Goal: Book appointment/travel/reservation

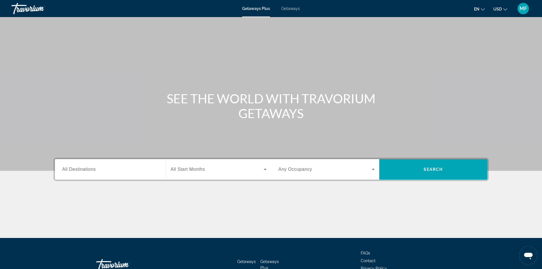
click at [151, 170] on input "Destination All Destinations" at bounding box center [110, 169] width 96 height 7
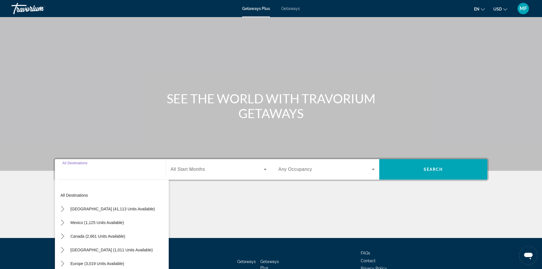
scroll to position [39, 0]
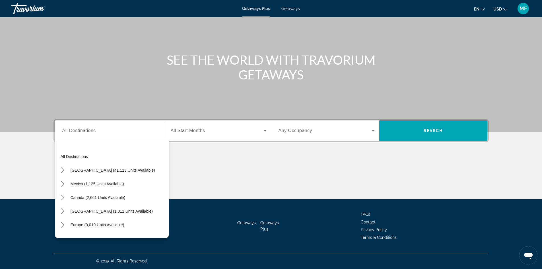
click at [133, 183] on div "Mexico (1,125 units available)" at bounding box center [113, 184] width 111 height 14
click at [116, 184] on span "Mexico (1,125 units available)" at bounding box center [97, 183] width 53 height 5
type input "**********"
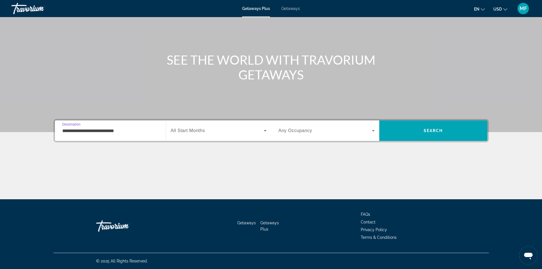
click at [207, 127] on div "Search widget" at bounding box center [219, 131] width 96 height 16
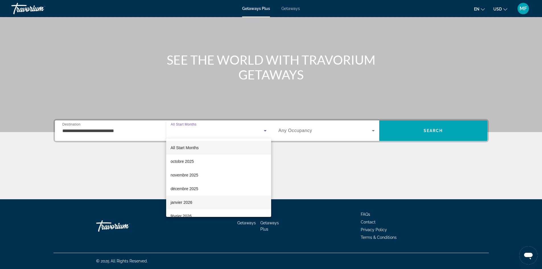
scroll to position [28, 0]
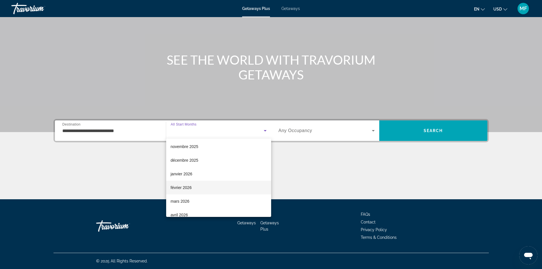
click at [210, 187] on mat-option "février 2026" at bounding box center [218, 188] width 105 height 14
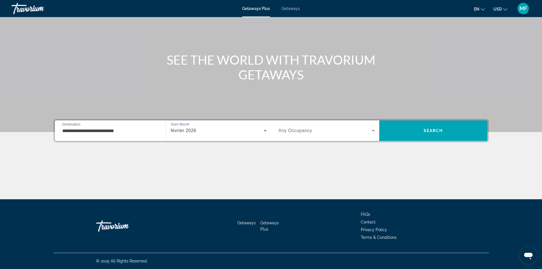
click at [290, 134] on div "Search widget" at bounding box center [326, 131] width 96 height 16
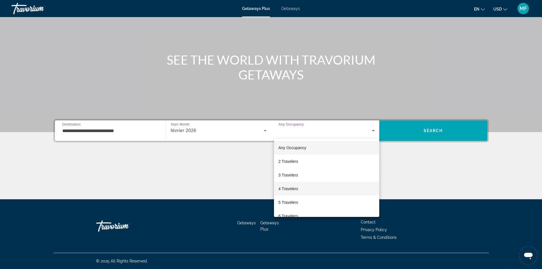
click at [288, 189] on span "4 Travelers" at bounding box center [288, 188] width 20 height 7
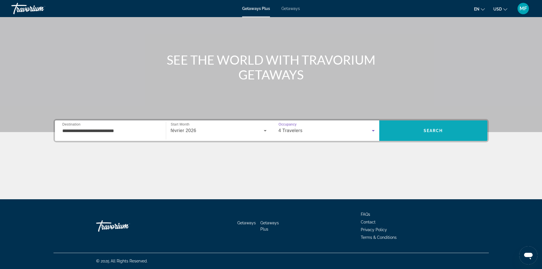
click at [413, 123] on span "Search" at bounding box center [433, 130] width 108 height 20
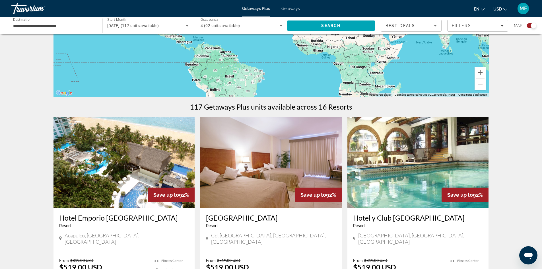
scroll to position [142, 0]
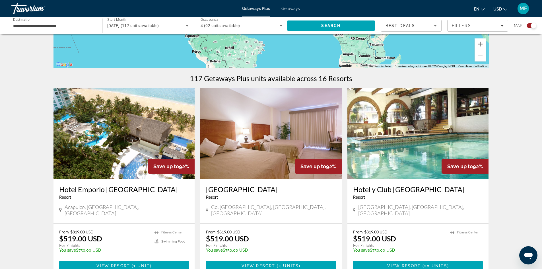
click at [107, 140] on img "Main content" at bounding box center [123, 133] width 141 height 91
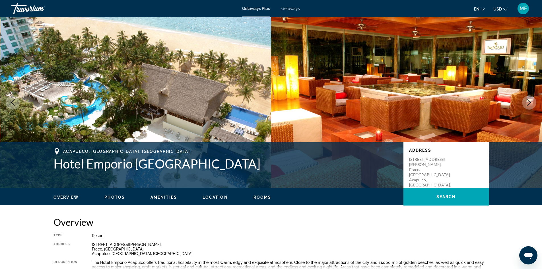
click at [528, 97] on button "Next image" at bounding box center [529, 102] width 14 height 14
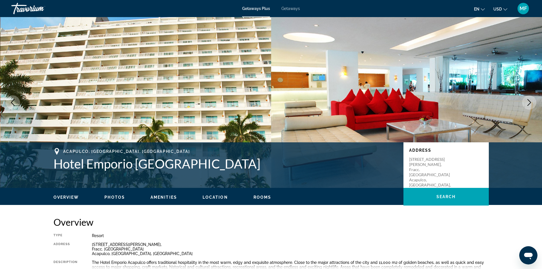
click at [528, 100] on icon "Next image" at bounding box center [529, 102] width 7 height 7
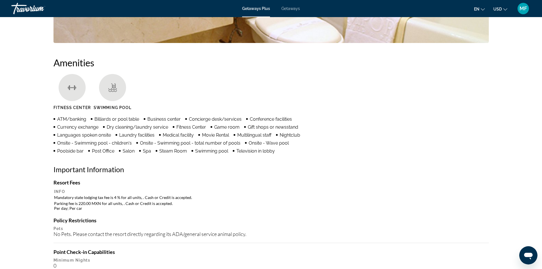
scroll to position [439, 0]
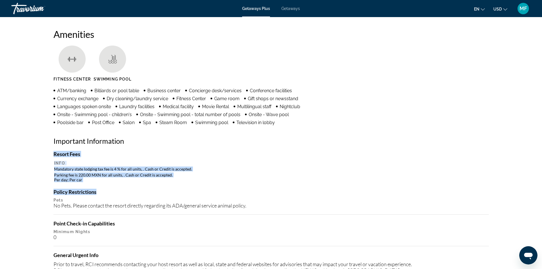
drag, startPoint x: 115, startPoint y: 185, endPoint x: 52, endPoint y: 165, distance: 66.0
click at [52, 165] on div "Overview Type Resort All-Inclusive No All-Inclusive Address [STREET_ADDRESS][PE…" at bounding box center [271, 272] width 441 height 991
click at [254, 195] on h4 "Policy Restrictions" at bounding box center [270, 192] width 435 height 6
drag, startPoint x: 104, startPoint y: 185, endPoint x: 53, endPoint y: 163, distance: 55.3
click at [53, 163] on div "Resort Fees Info Mandatory state lodging tax fee is 4 % for all units, . Cash o…" at bounding box center [270, 231] width 435 height 160
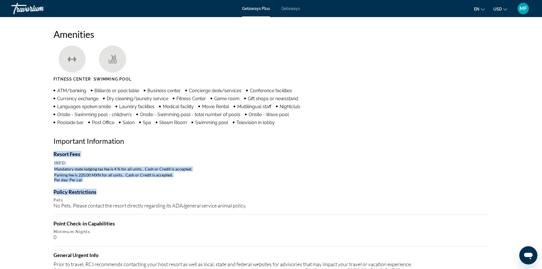
copy div "Resort Fees Info Mandatory state lodging tax fee is 4 % for all units, . Cash o…"
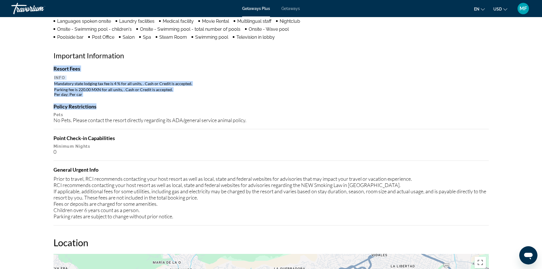
scroll to position [581, 0]
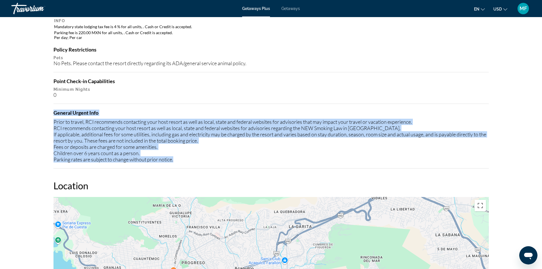
drag, startPoint x: 177, startPoint y: 160, endPoint x: 60, endPoint y: 116, distance: 125.1
click at [52, 112] on div "Overview Type Resort All-Inclusive No All-Inclusive Address [STREET_ADDRESS][PE…" at bounding box center [271, 130] width 441 height 991
copy div "General Urgent Info Prior to travel, RCI recommends contacting your host resort…"
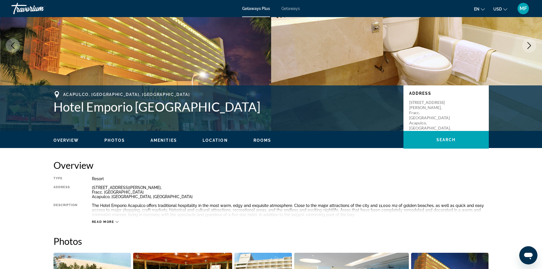
scroll to position [85, 0]
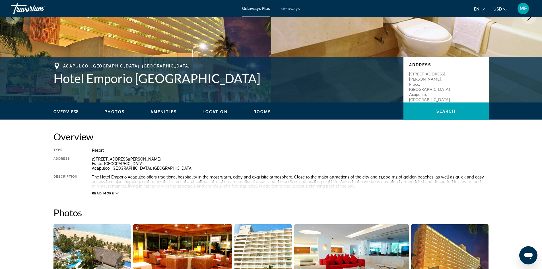
click at [113, 192] on span "Read more" at bounding box center [103, 193] width 22 height 4
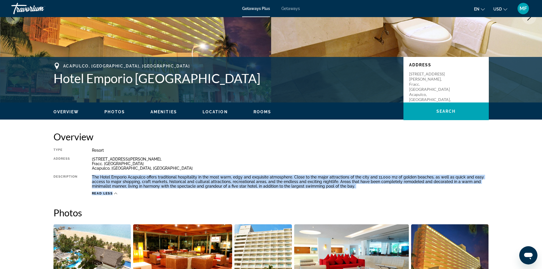
drag, startPoint x: 373, startPoint y: 190, endPoint x: 90, endPoint y: 175, distance: 282.5
click at [90, 175] on div "Type Resort All-Inclusive No All-Inclusive Address [STREET_ADDRESS][PERSON_NAME…" at bounding box center [270, 171] width 435 height 47
copy div "The Hotel Emporio Acapulco offers traditional hospitality in the most warm, edg…"
click at [112, 195] on span "Read less" at bounding box center [102, 193] width 21 height 4
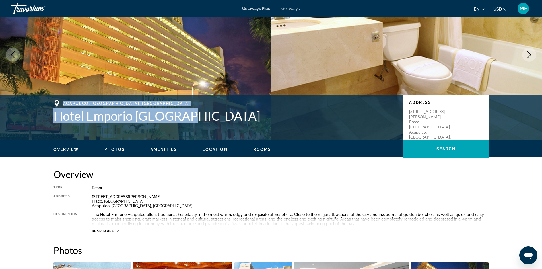
drag, startPoint x: 179, startPoint y: 118, endPoint x: 34, endPoint y: 113, distance: 146.0
click at [34, 113] on div "[GEOGRAPHIC_DATA], [GEOGRAPHIC_DATA], [GEOGRAPHIC_DATA] Emporio Acapulco Addres…" at bounding box center [271, 117] width 542 height 46
copy div "[GEOGRAPHIC_DATA], [GEOGRAPHIC_DATA], [GEOGRAPHIC_DATA] Emporio [GEOGRAPHIC_DAT…"
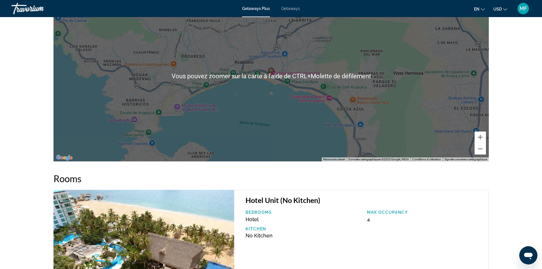
scroll to position [958, 0]
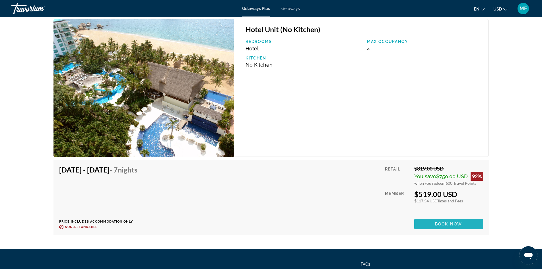
click at [454, 223] on span "Book now" at bounding box center [448, 224] width 27 height 5
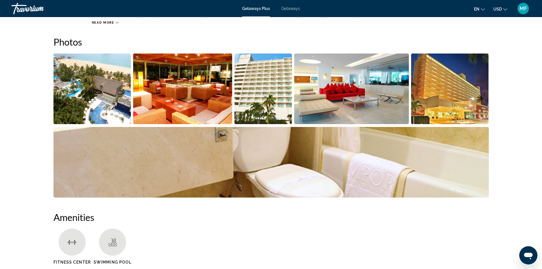
scroll to position [398, 0]
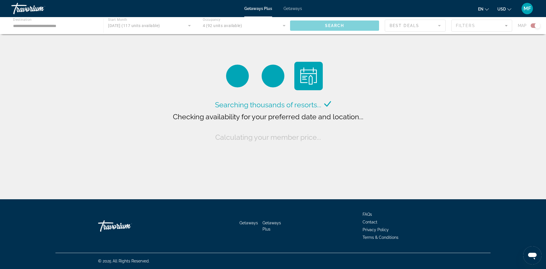
click at [292, 8] on span "Getaways" at bounding box center [293, 8] width 18 height 5
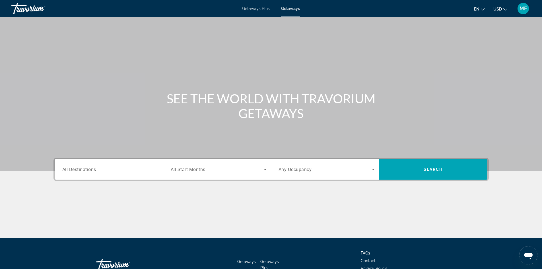
click at [130, 165] on div "Search widget" at bounding box center [110, 169] width 96 height 16
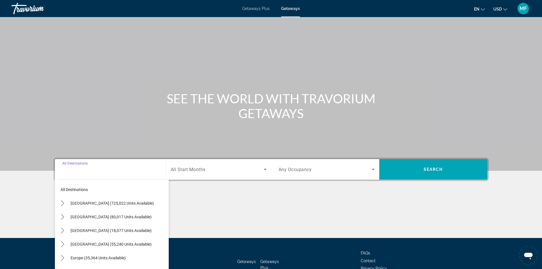
scroll to position [39, 0]
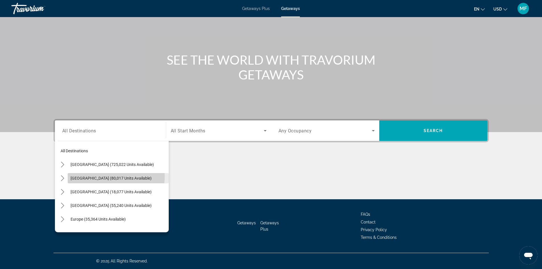
click at [113, 176] on span "[GEOGRAPHIC_DATA] (80,017 units available)" at bounding box center [111, 178] width 81 height 5
type input "**********"
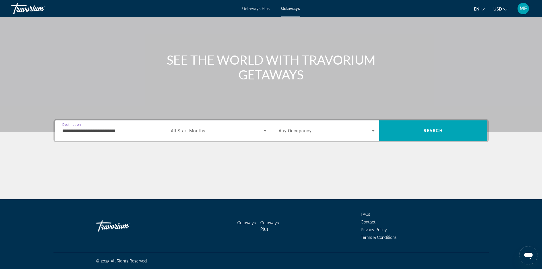
click at [259, 131] on span "Search widget" at bounding box center [217, 130] width 93 height 7
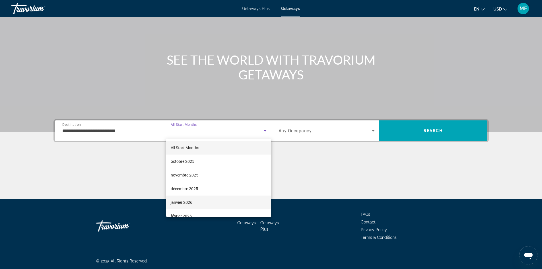
scroll to position [28, 0]
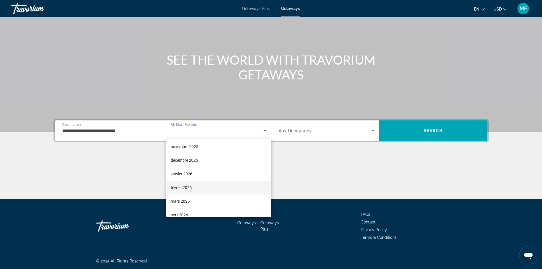
click at [220, 188] on mat-option "février 2026" at bounding box center [218, 188] width 105 height 14
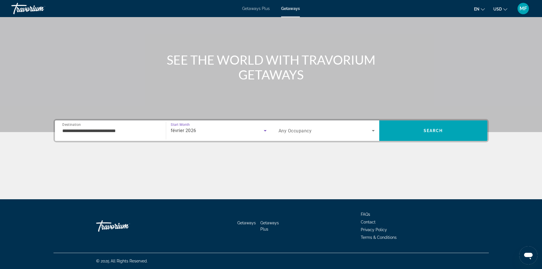
click at [337, 135] on div "Search widget" at bounding box center [326, 131] width 96 height 16
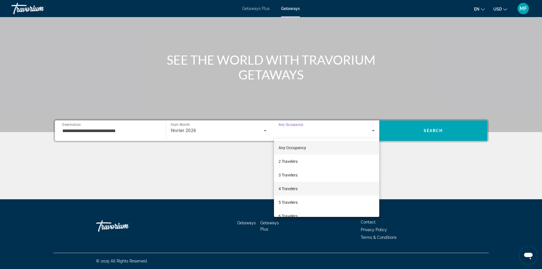
click at [313, 186] on mat-option "4 Travelers" at bounding box center [326, 189] width 105 height 14
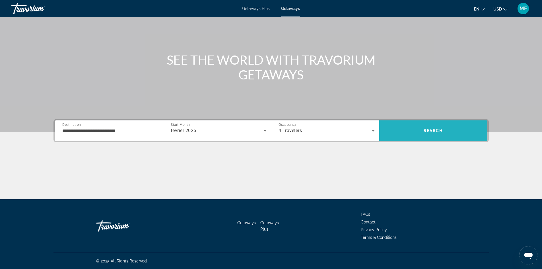
click at [443, 120] on span "Search" at bounding box center [433, 130] width 108 height 20
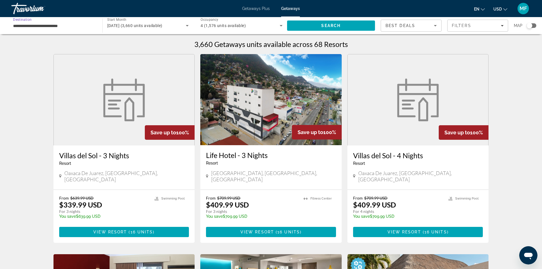
click at [65, 26] on input "**********" at bounding box center [54, 25] width 82 height 7
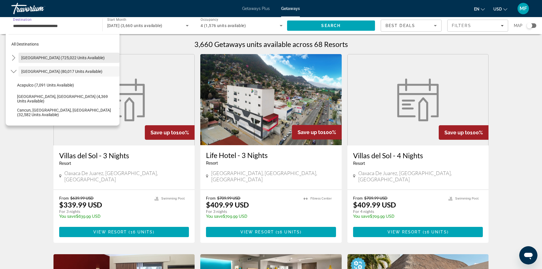
click at [59, 60] on span "Select destination: United States (725,022 units available)" at bounding box center [68, 58] width 101 height 14
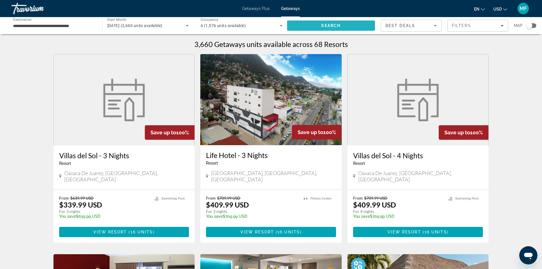
click at [351, 26] on span "Search" at bounding box center [331, 26] width 88 height 14
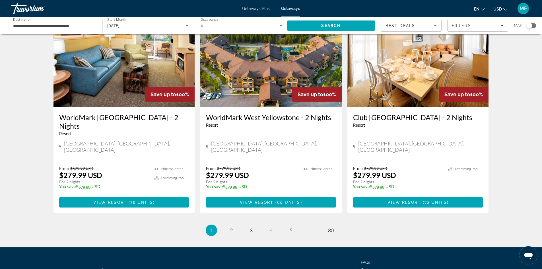
scroll to position [669, 0]
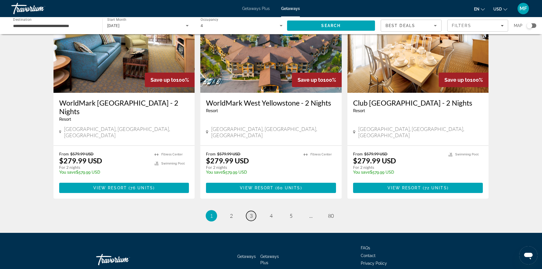
click at [250, 212] on span "3" at bounding box center [251, 215] width 3 height 6
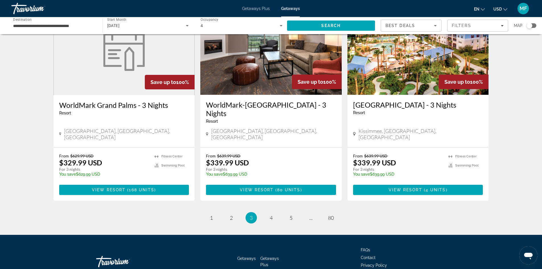
scroll to position [604, 0]
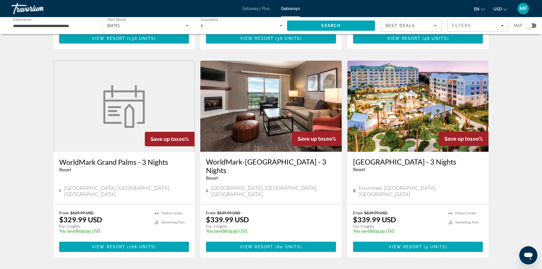
drag, startPoint x: 270, startPoint y: 238, endPoint x: 273, endPoint y: 238, distance: 3.4
click at [271, 268] on span "4" at bounding box center [271, 274] width 3 height 6
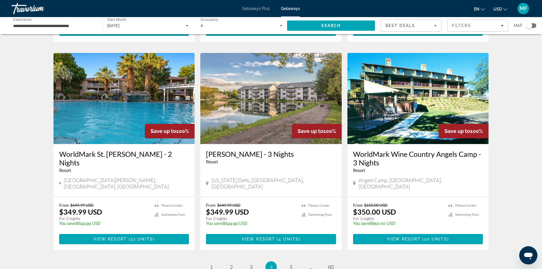
scroll to position [683, 0]
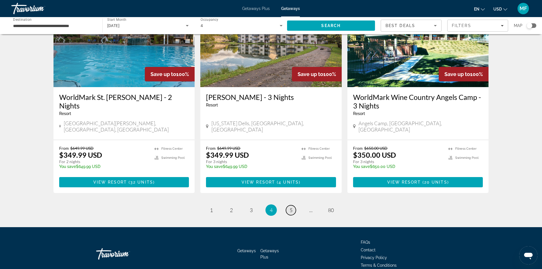
click at [291, 207] on span "5" at bounding box center [291, 210] width 3 height 6
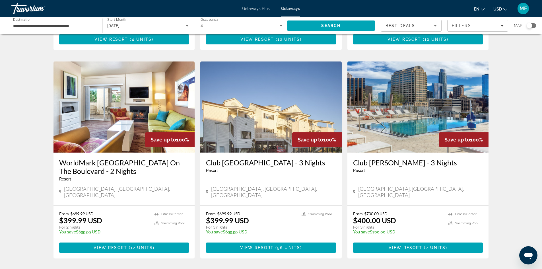
scroll to position [683, 0]
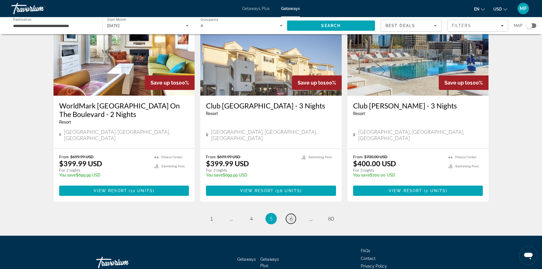
click at [290, 215] on span "6" at bounding box center [291, 218] width 3 height 6
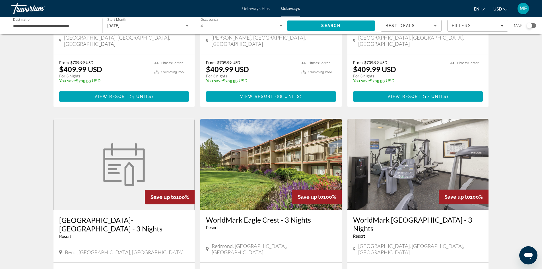
scroll to position [686, 0]
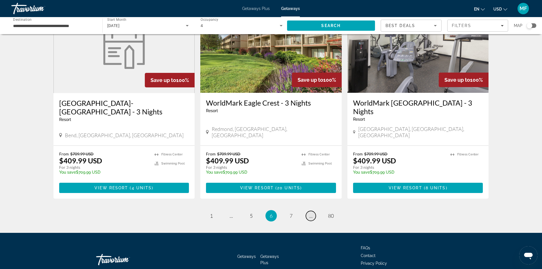
click at [312, 212] on span "..." at bounding box center [310, 215] width 3 height 6
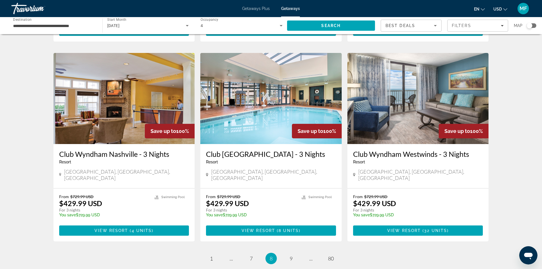
scroll to position [685, 0]
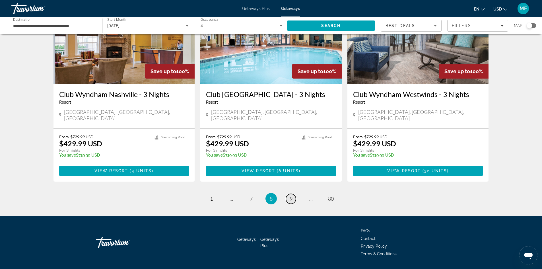
click at [292, 195] on span "9" at bounding box center [291, 198] width 3 height 6
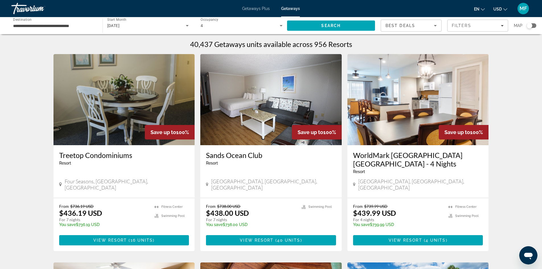
click at [58, 25] on input "**********" at bounding box center [54, 25] width 82 height 7
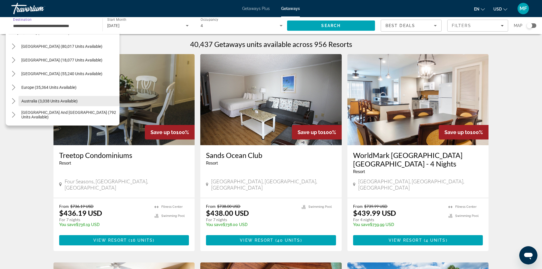
scroll to position [597, 0]
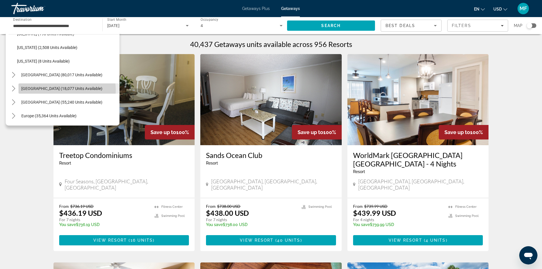
click at [65, 90] on span "[GEOGRAPHIC_DATA] (18,077 units available)" at bounding box center [61, 88] width 81 height 5
type input "**********"
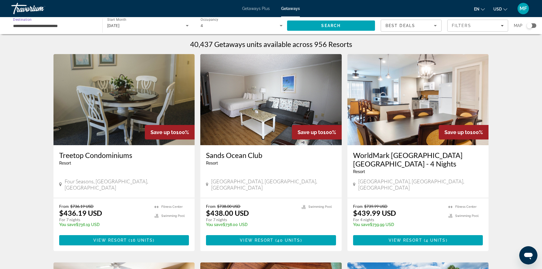
click at [139, 29] on div "[DATE]" at bounding box center [146, 25] width 79 height 7
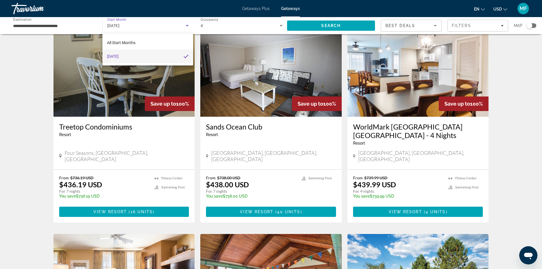
scroll to position [57, 0]
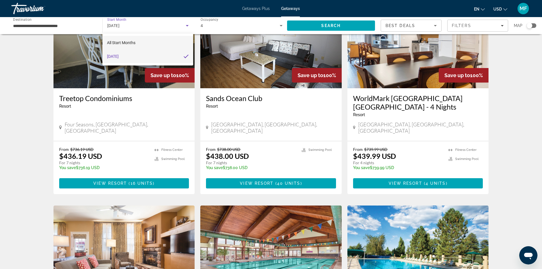
click at [129, 44] on span "All Start Months" at bounding box center [121, 42] width 28 height 5
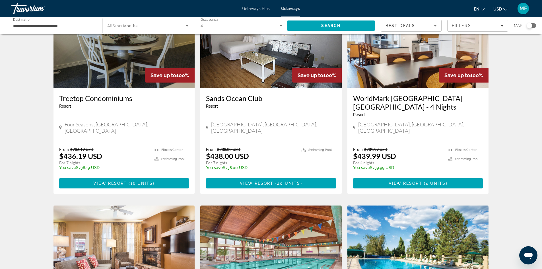
click at [131, 29] on div "Search widget" at bounding box center [148, 26] width 82 height 16
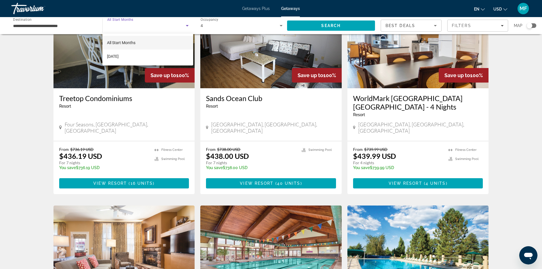
scroll to position [114, 0]
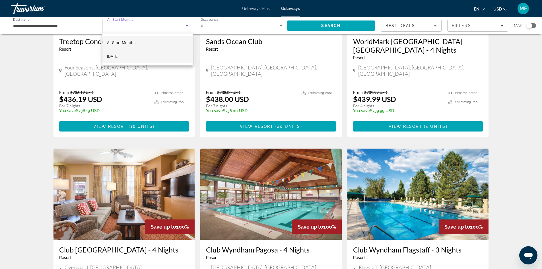
click at [119, 55] on span "[DATE]" at bounding box center [113, 56] width 12 height 7
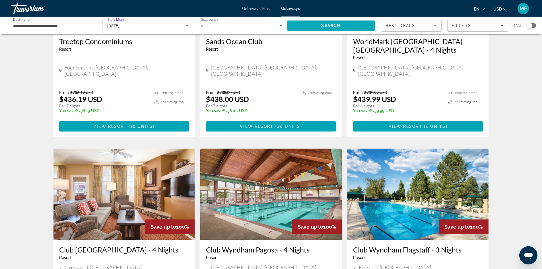
click at [314, 20] on span "Search" at bounding box center [331, 26] width 88 height 14
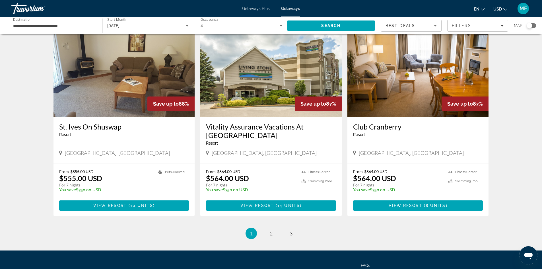
scroll to position [660, 0]
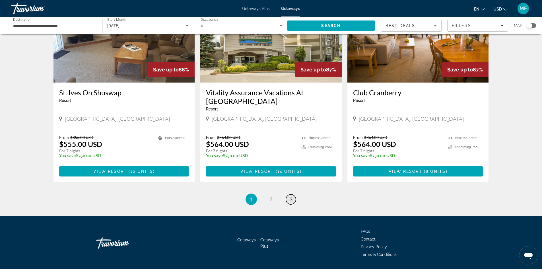
click at [289, 194] on link "page 3" at bounding box center [291, 199] width 10 height 10
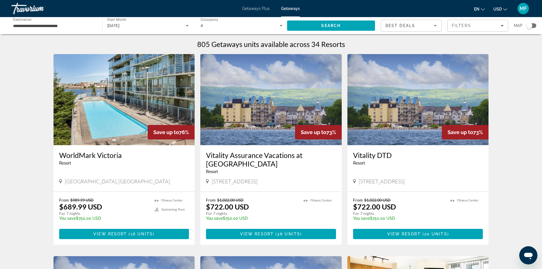
click at [147, 98] on img "Main content" at bounding box center [123, 99] width 141 height 91
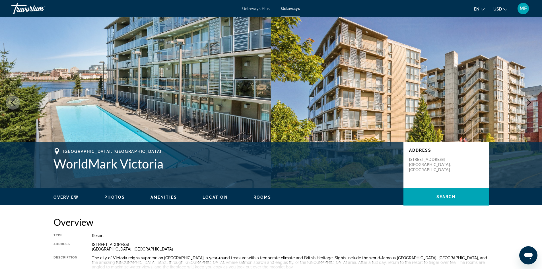
click at [529, 100] on icon "Next image" at bounding box center [529, 102] width 4 height 7
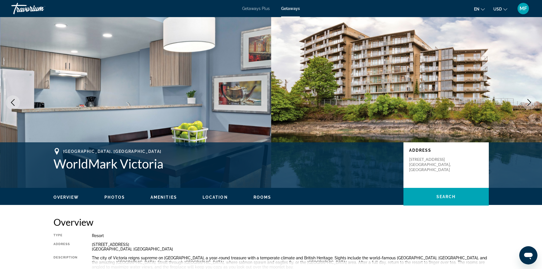
click at [529, 100] on icon "Next image" at bounding box center [529, 102] width 4 height 7
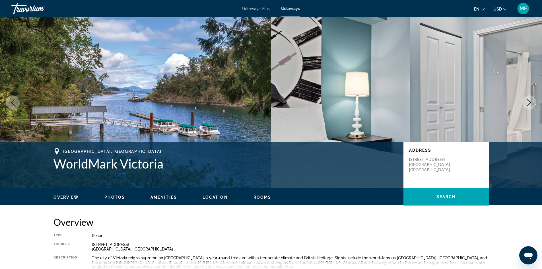
click at [529, 100] on icon "Next image" at bounding box center [529, 102] width 4 height 7
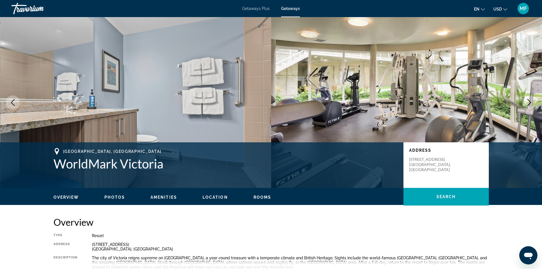
click at [529, 100] on icon "Next image" at bounding box center [529, 102] width 4 height 7
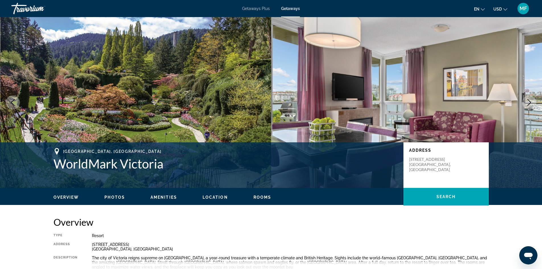
click at [529, 100] on icon "Next image" at bounding box center [529, 102] width 4 height 7
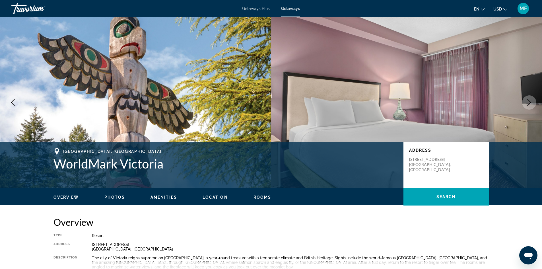
click at [529, 100] on icon "Next image" at bounding box center [529, 102] width 4 height 7
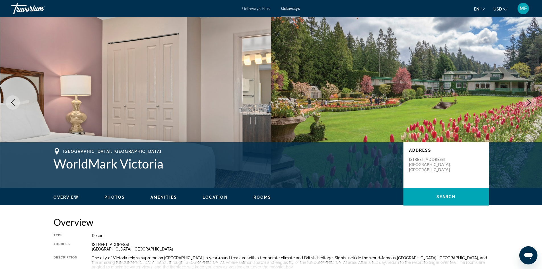
click at [529, 100] on icon "Next image" at bounding box center [529, 102] width 4 height 7
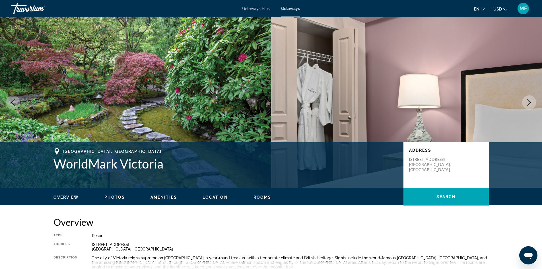
click at [529, 100] on icon "Next image" at bounding box center [529, 102] width 4 height 7
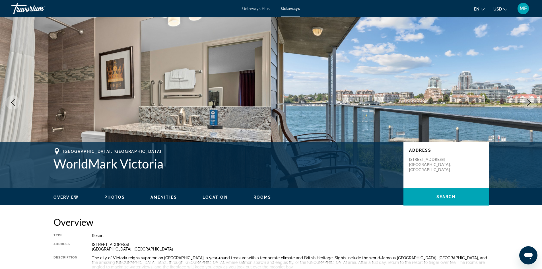
click at [529, 100] on icon "Next image" at bounding box center [529, 102] width 4 height 7
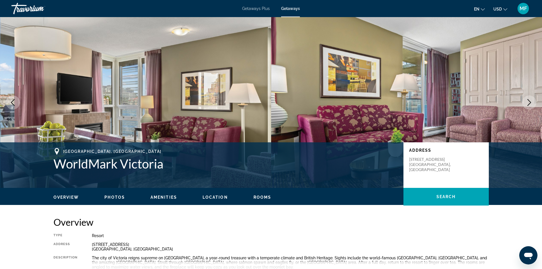
click at [529, 100] on icon "Next image" at bounding box center [529, 102] width 4 height 7
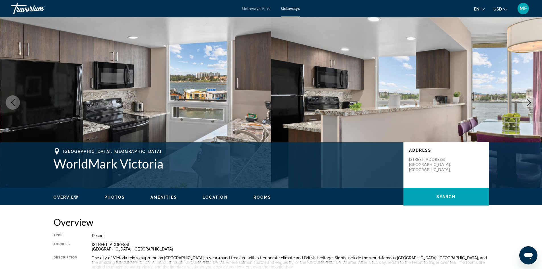
click at [529, 100] on icon "Next image" at bounding box center [529, 102] width 4 height 7
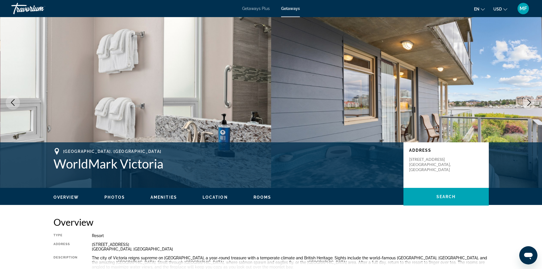
click at [529, 100] on icon "Next image" at bounding box center [529, 102] width 4 height 7
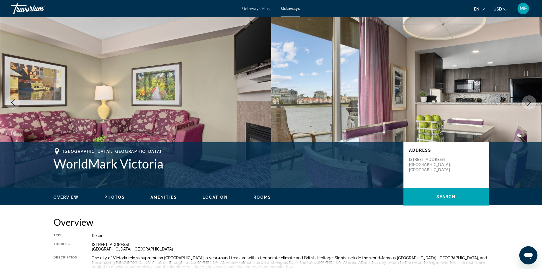
click at [529, 100] on icon "Next image" at bounding box center [529, 102] width 4 height 7
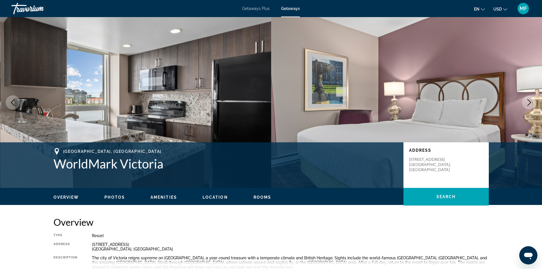
click at [529, 100] on icon "Next image" at bounding box center [529, 102] width 4 height 7
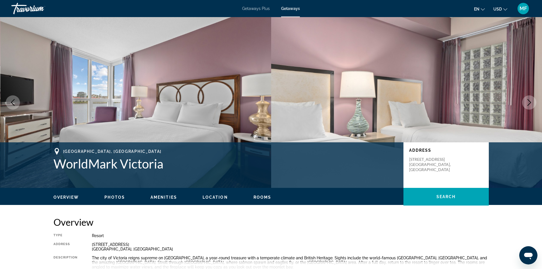
click at [529, 100] on icon "Next image" at bounding box center [529, 102] width 4 height 7
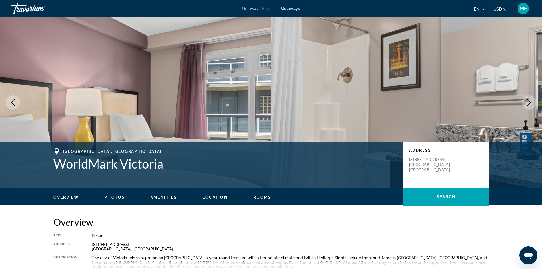
click at [529, 100] on icon "Next image" at bounding box center [529, 102] width 4 height 7
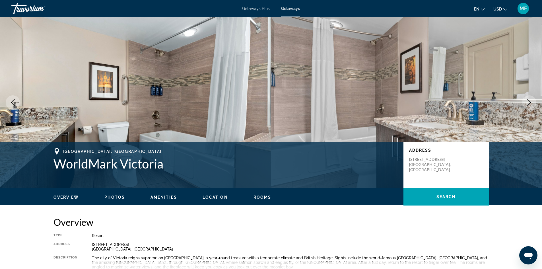
click at [529, 100] on icon "Next image" at bounding box center [529, 102] width 4 height 7
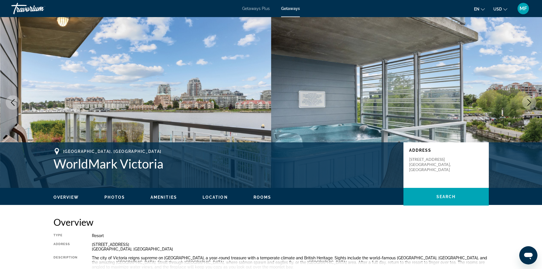
click at [528, 101] on icon "Next image" at bounding box center [529, 102] width 7 height 7
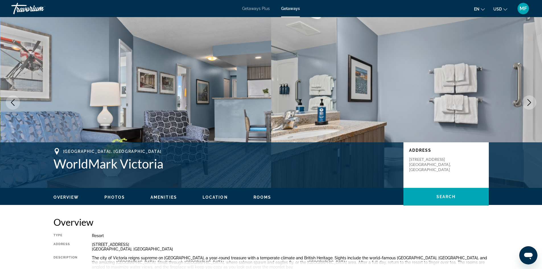
click at [521, 102] on img "Main content" at bounding box center [406, 102] width 271 height 171
click at [528, 102] on icon "Next image" at bounding box center [529, 102] width 7 height 7
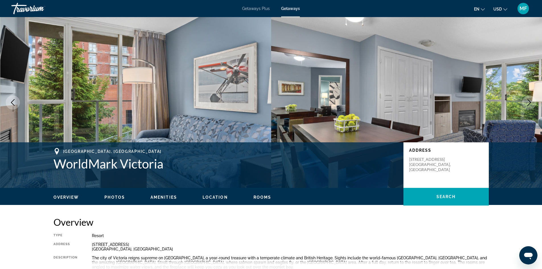
click at [527, 102] on icon "Next image" at bounding box center [529, 102] width 7 height 7
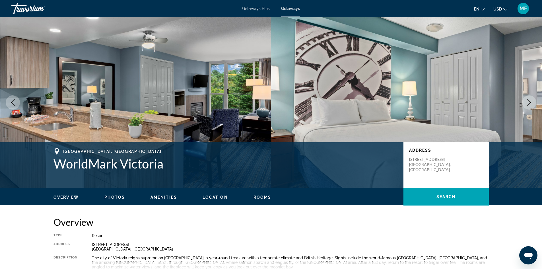
click at [527, 102] on icon "Next image" at bounding box center [529, 102] width 7 height 7
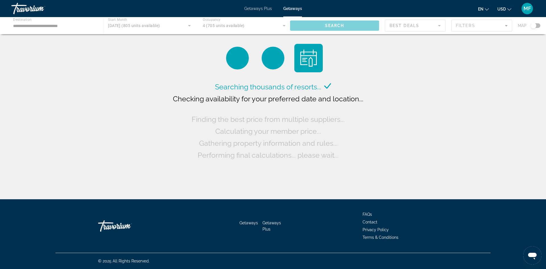
click at [262, 4] on div "Getaways Plus Getaways en English Español Français Italiano Português русский U…" at bounding box center [273, 8] width 546 height 15
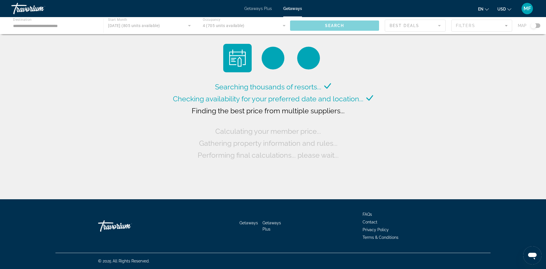
click at [260, 7] on span "Getaways Plus" at bounding box center [258, 8] width 28 height 5
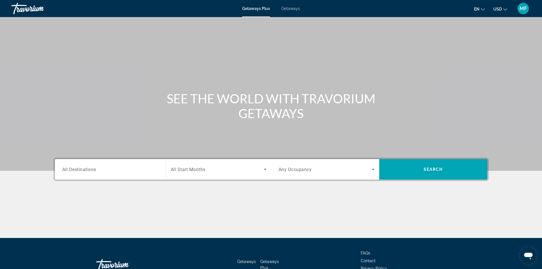
click at [151, 175] on div "Search widget" at bounding box center [110, 169] width 96 height 16
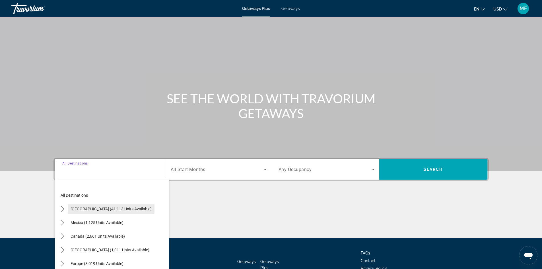
scroll to position [39, 0]
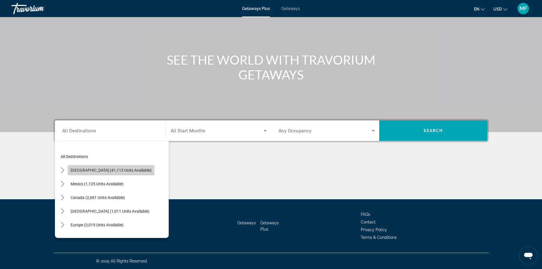
click at [137, 167] on span "Select destination: United States (41,113 units available)" at bounding box center [111, 170] width 87 height 14
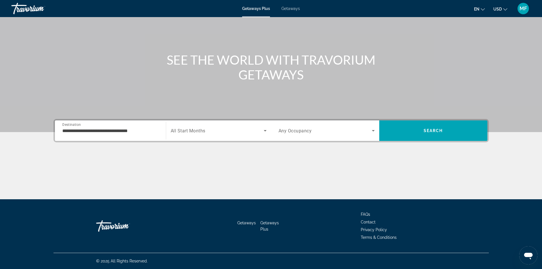
click at [125, 136] on div "**********" at bounding box center [110, 131] width 96 height 16
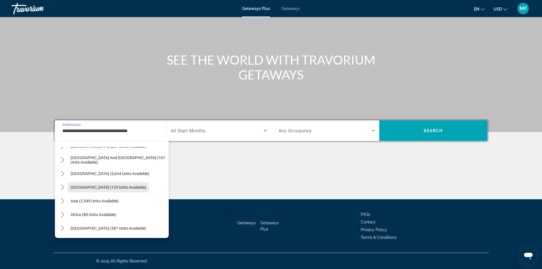
scroll to position [554, 0]
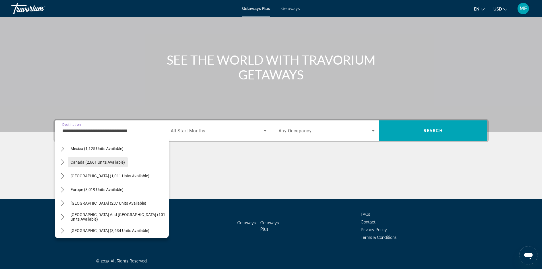
click at [107, 165] on span "Select destination: Canada (2,661 units available)" at bounding box center [98, 162] width 60 height 14
type input "**********"
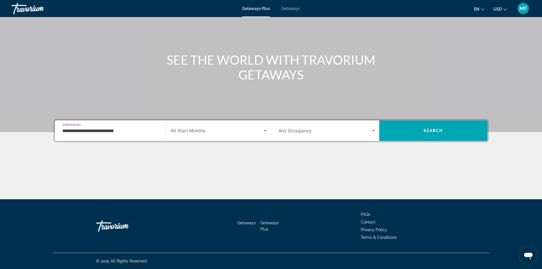
click at [197, 133] on span "All Start Months" at bounding box center [188, 130] width 35 height 5
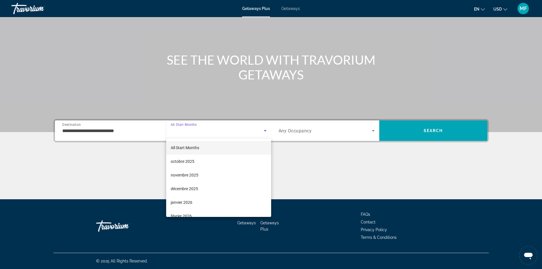
scroll to position [28, 0]
click at [199, 195] on mat-option "mars 2026" at bounding box center [218, 201] width 105 height 14
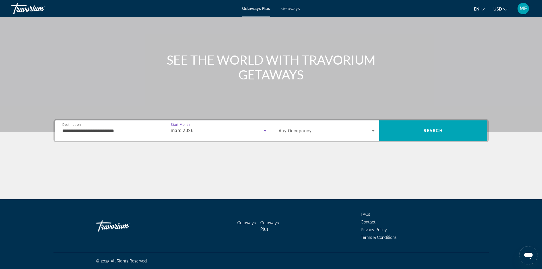
click at [341, 135] on div "Search widget" at bounding box center [326, 131] width 96 height 16
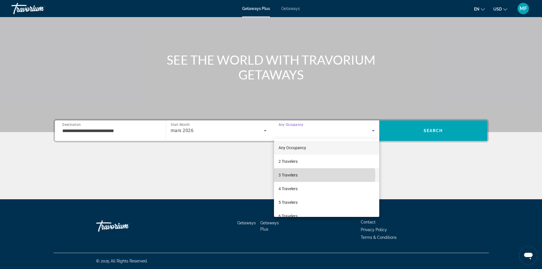
click at [318, 175] on mat-option "3 Travelers" at bounding box center [326, 175] width 105 height 14
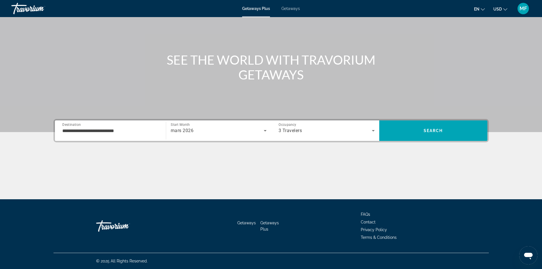
click at [445, 120] on div "**********" at bounding box center [270, 130] width 435 height 23
click at [437, 127] on span "Search" at bounding box center [433, 131] width 108 height 14
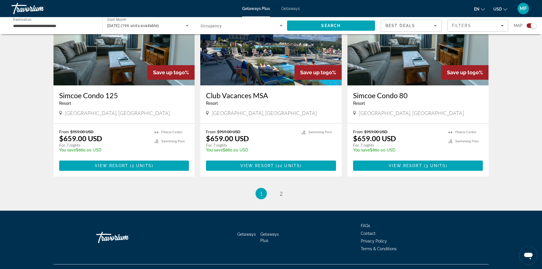
scroll to position [828, 0]
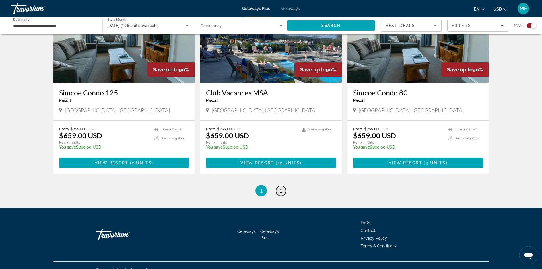
click at [280, 187] on span "2" at bounding box center [281, 190] width 3 height 6
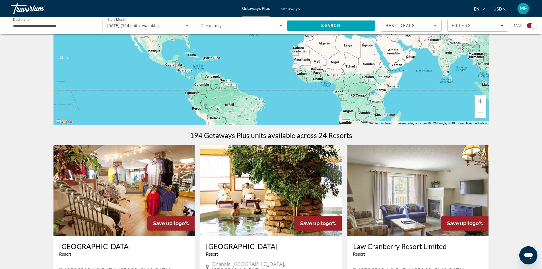
scroll to position [28, 0]
